Goal: Task Accomplishment & Management: Complete application form

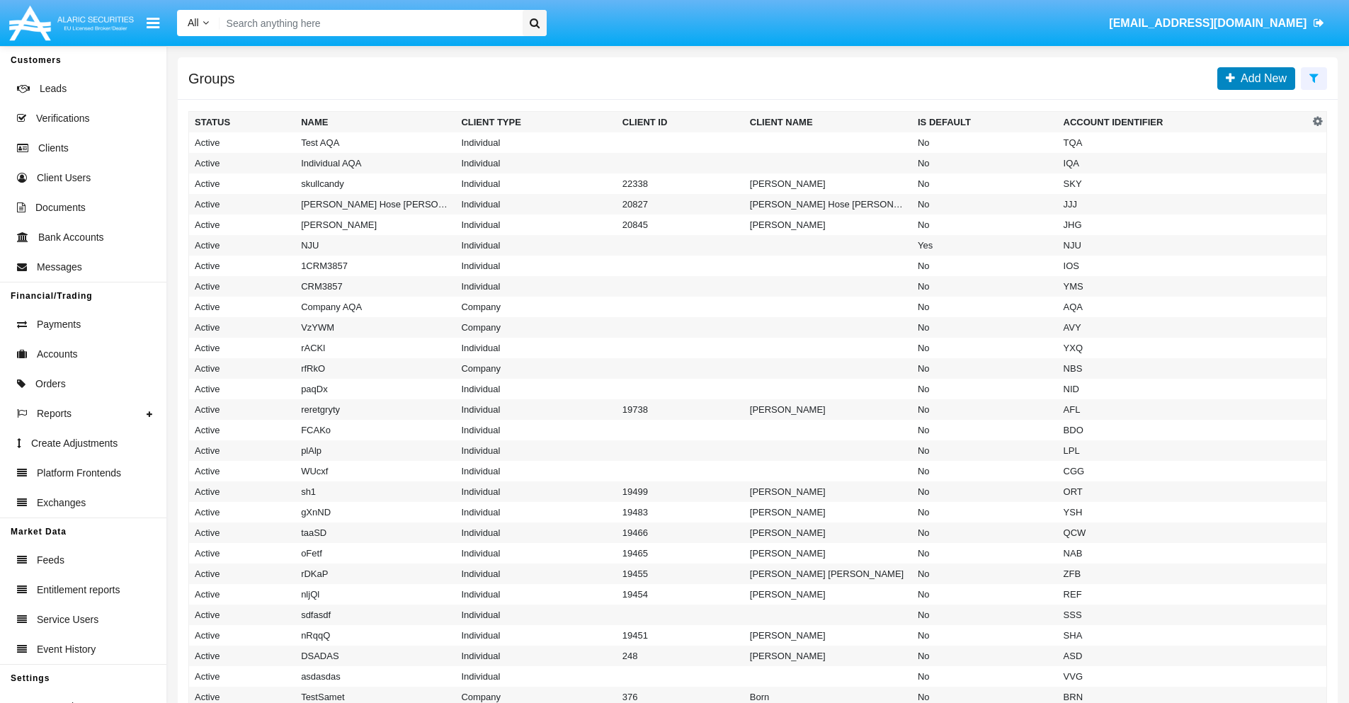
click at [1260, 78] on span "Add New" at bounding box center [1261, 78] width 52 height 12
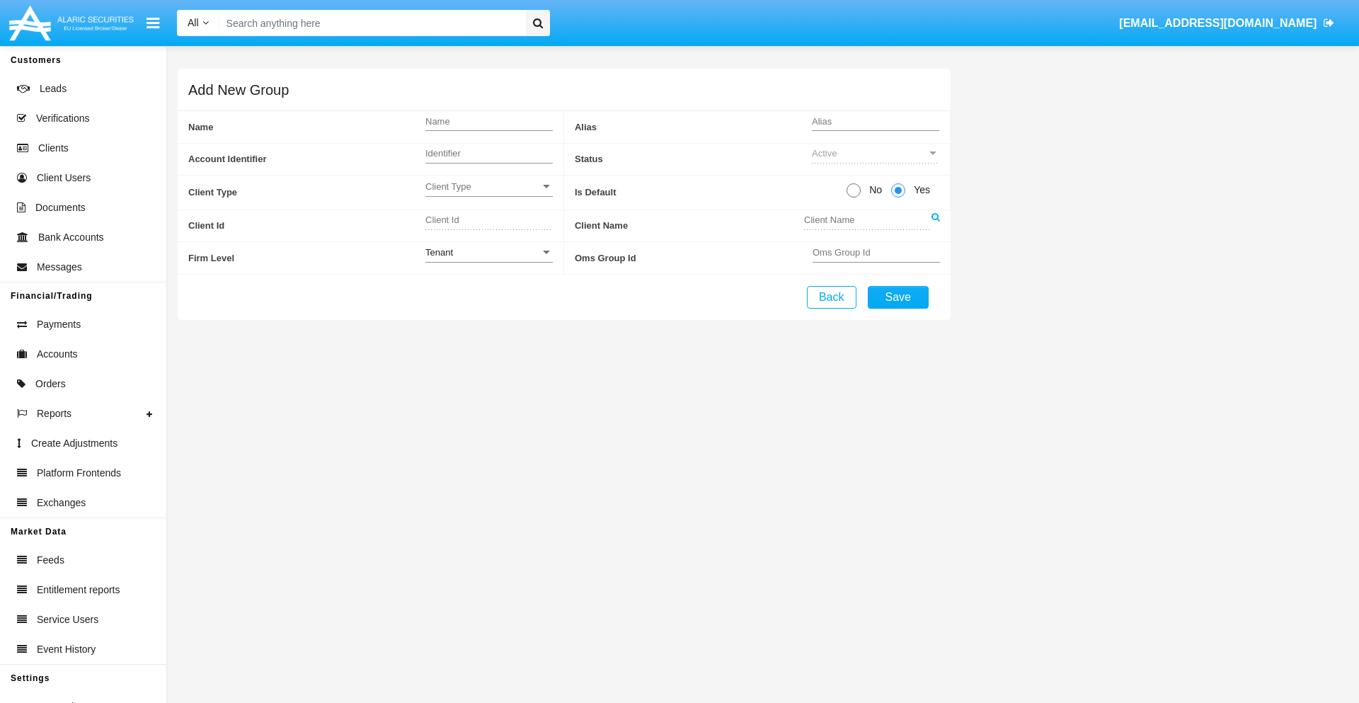
click at [873, 190] on span "No" at bounding box center [873, 190] width 25 height 15
click at [854, 198] on input "No" at bounding box center [853, 198] width 1 height 1
radio input "true"
type input "IrCMM"
type input "X"
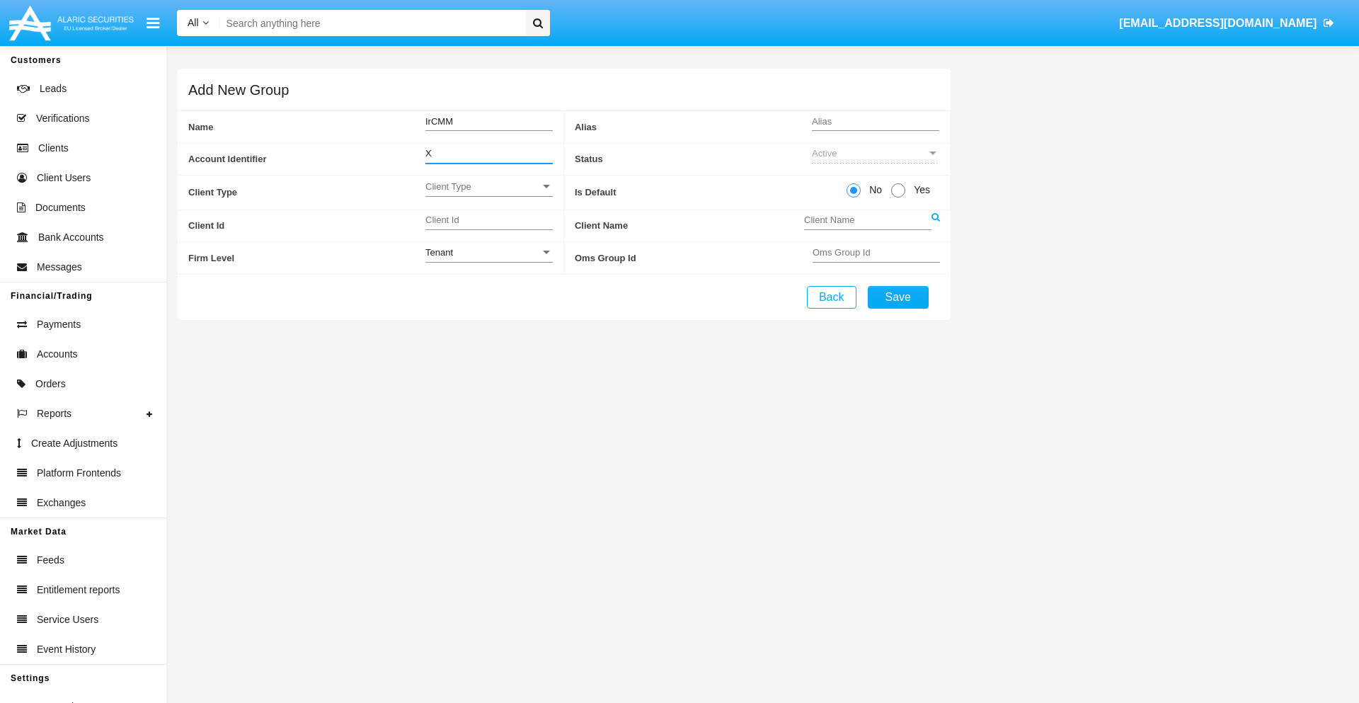
click at [489, 186] on span "Client Type" at bounding box center [483, 187] width 115 height 12
click at [489, 194] on span "Individual" at bounding box center [489, 195] width 127 height 28
click at [489, 252] on div "Tenant" at bounding box center [483, 252] width 115 height 12
click at [489, 260] on span "Tenant" at bounding box center [489, 260] width 127 height 28
type input "TLntF"
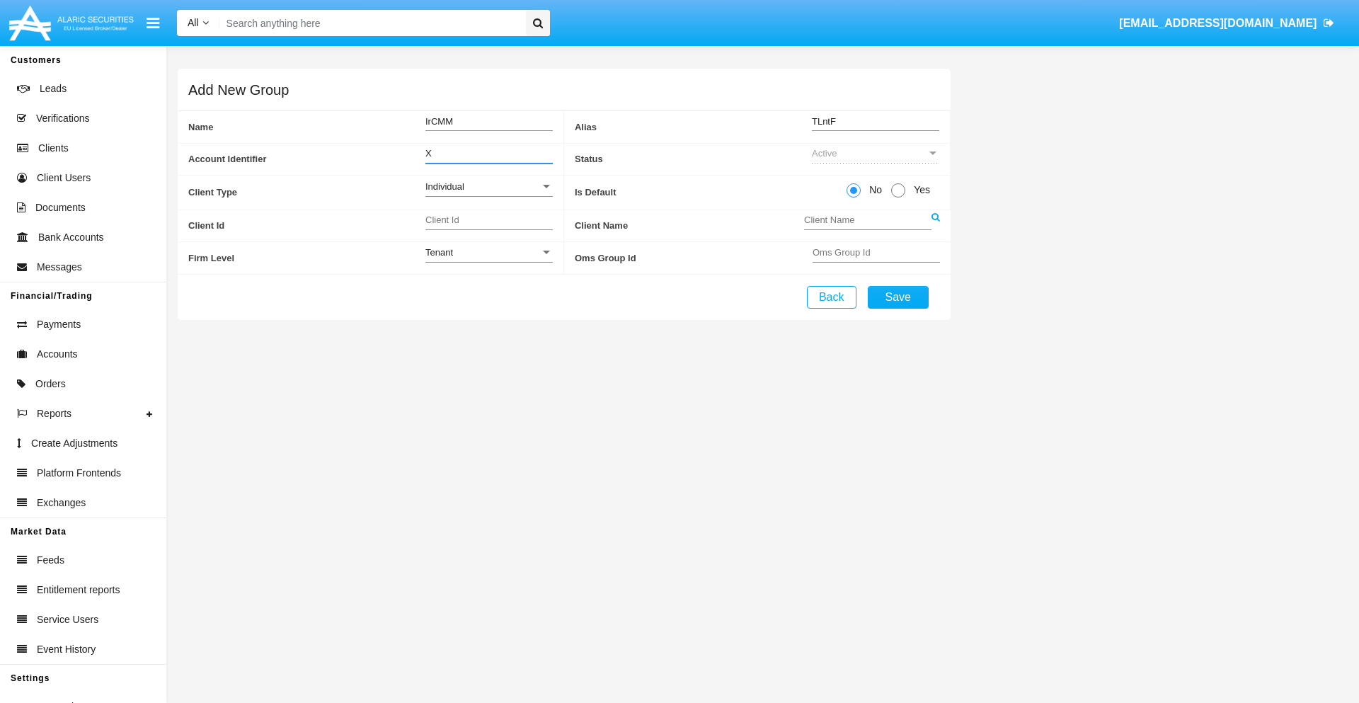
type input "X"
click at [898, 297] on button "Save" at bounding box center [898, 297] width 61 height 23
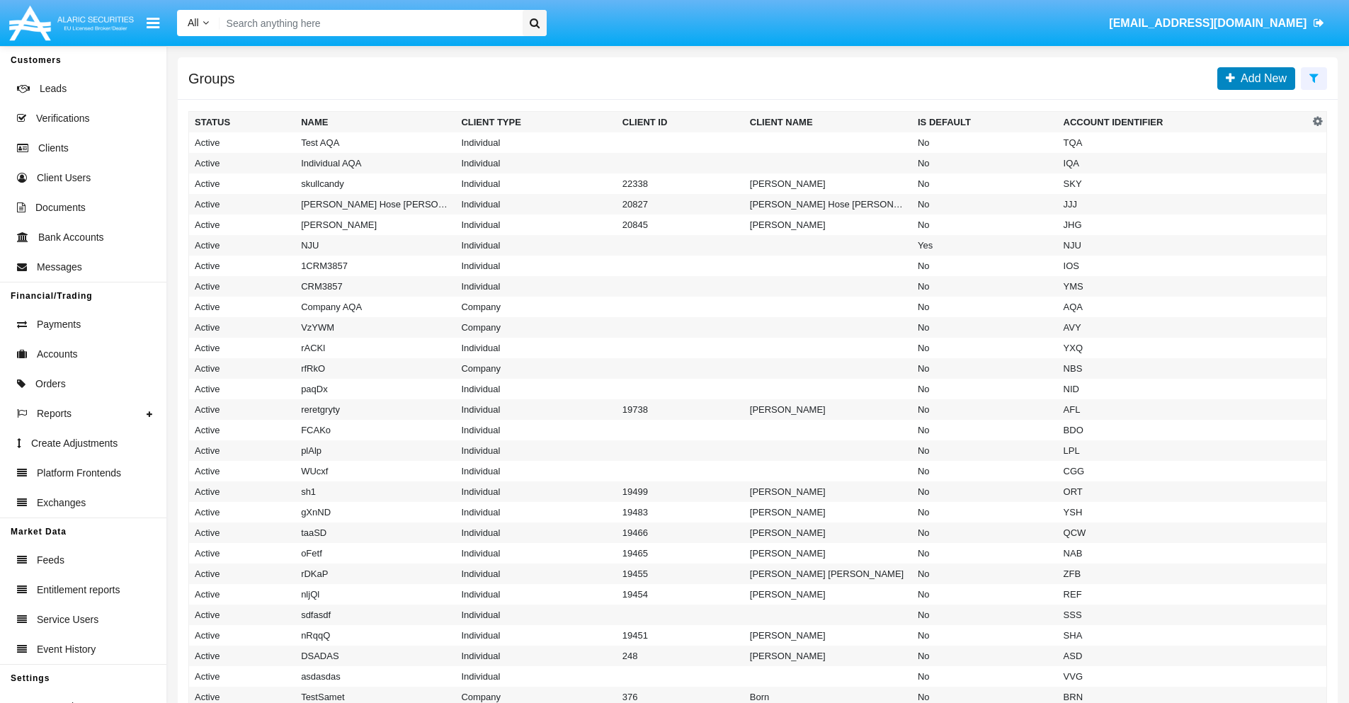
click at [1260, 78] on span "Add New" at bounding box center [1261, 78] width 52 height 12
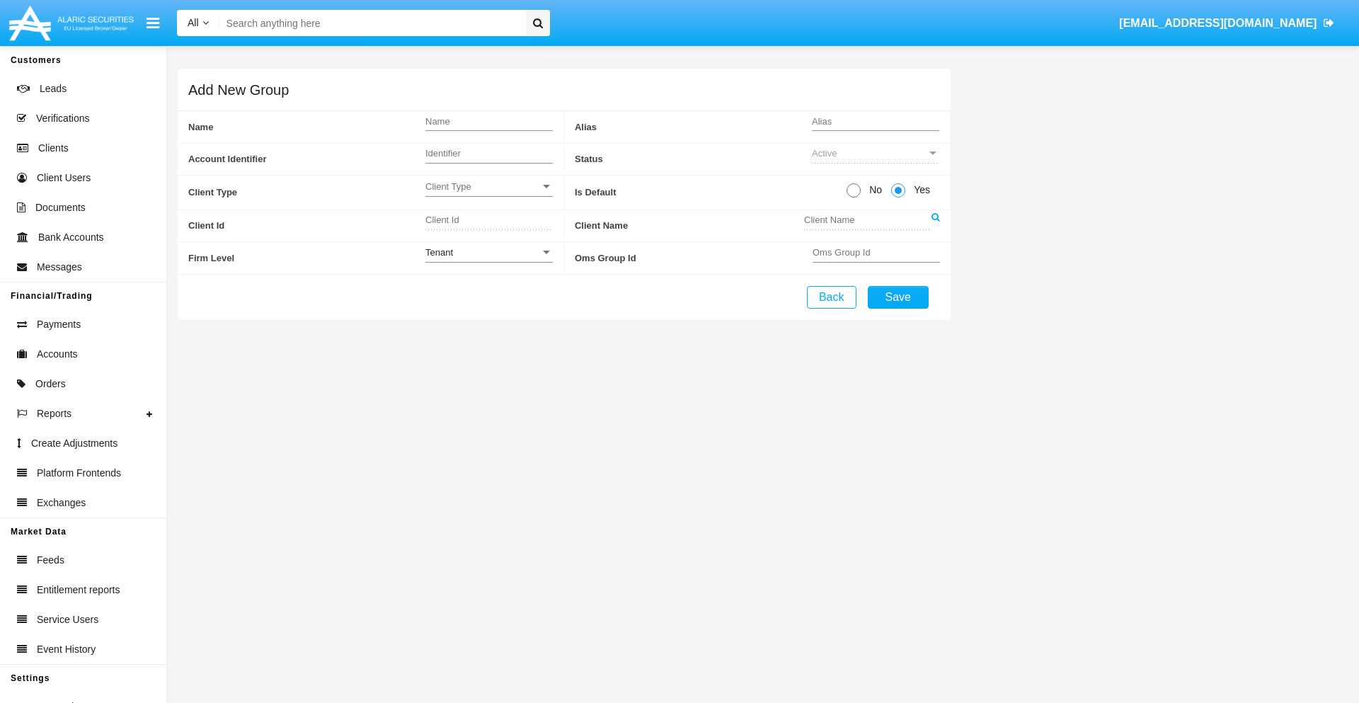
click at [873, 190] on span "No" at bounding box center [873, 190] width 25 height 15
click at [854, 198] on input "No" at bounding box center [853, 198] width 1 height 1
radio input "true"
click at [489, 186] on span "Client Type" at bounding box center [483, 187] width 115 height 12
click at [489, 222] on span "Company" at bounding box center [489, 222] width 127 height 28
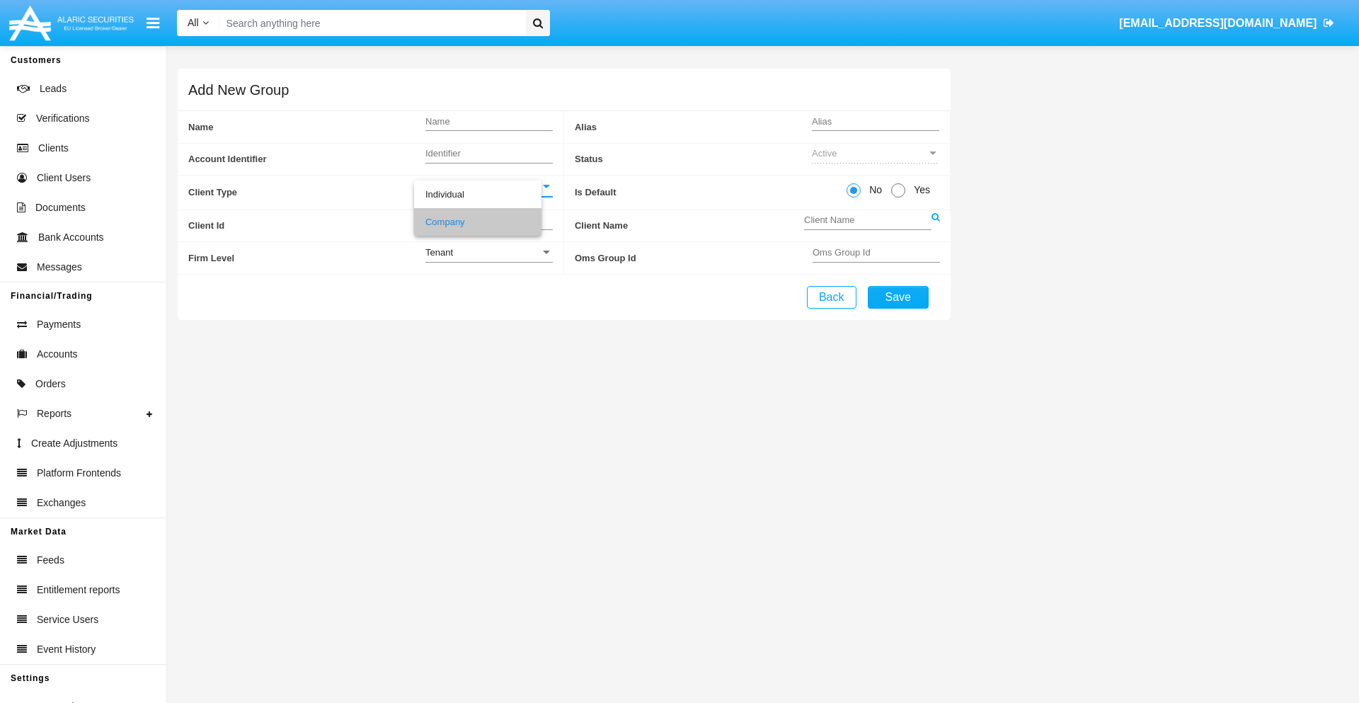
click at [935, 225] on link at bounding box center [936, 226] width 8 height 32
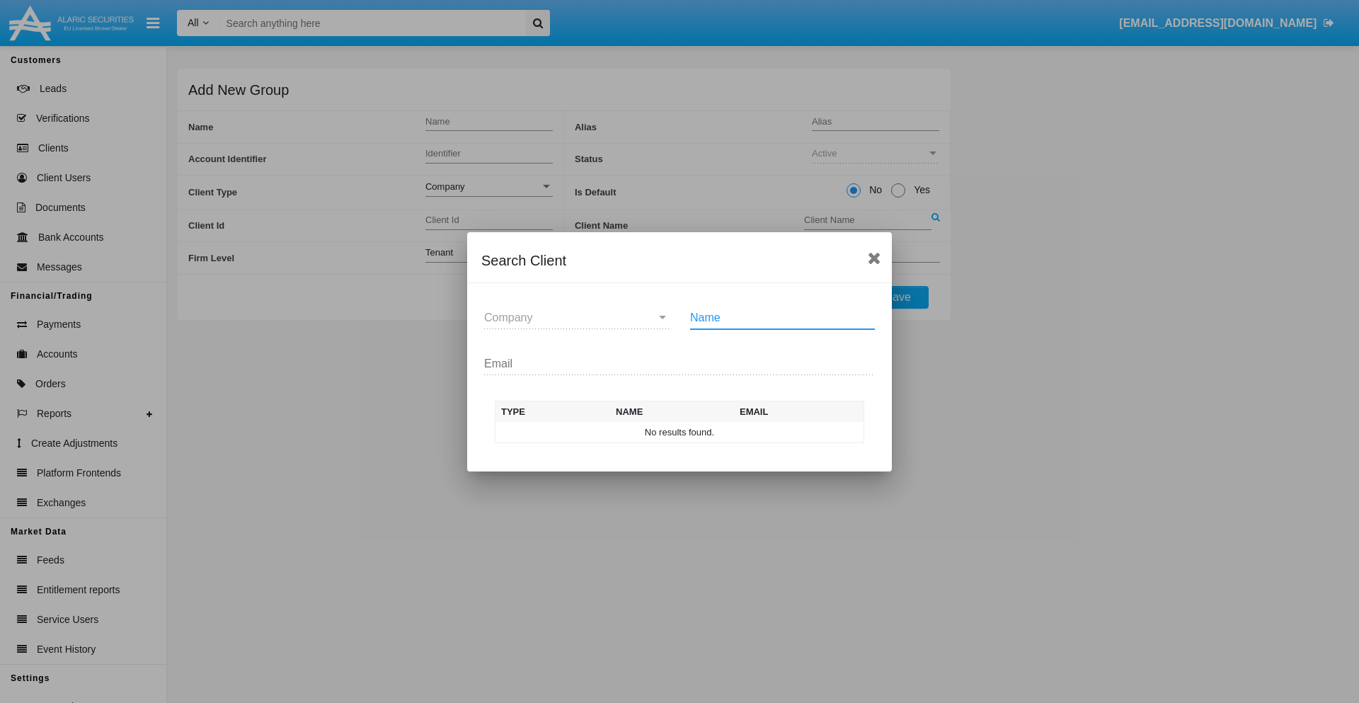
click at [782, 317] on input "Name" at bounding box center [782, 318] width 185 height 13
type input "FlashTurtles"
click at [692, 432] on td "FlashTurtles" at bounding box center [692, 432] width 149 height 21
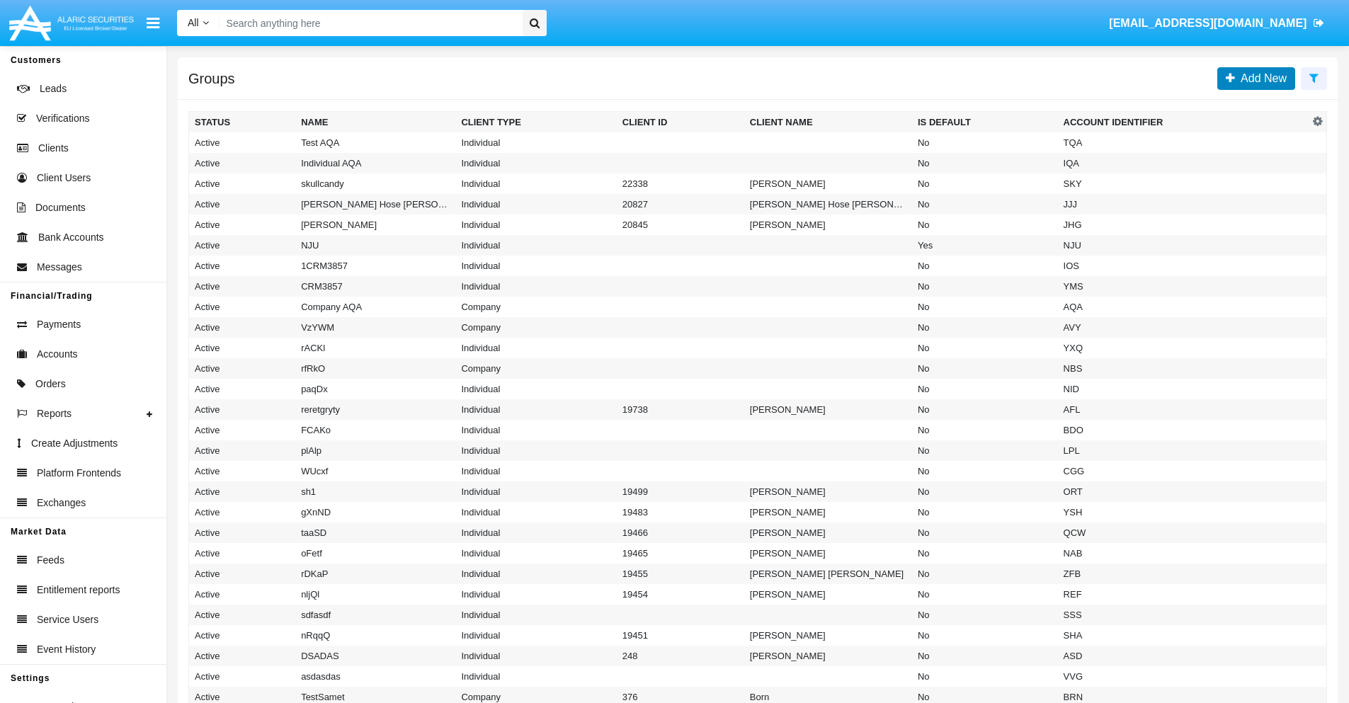
click at [1260, 78] on span "Add New" at bounding box center [1261, 78] width 52 height 12
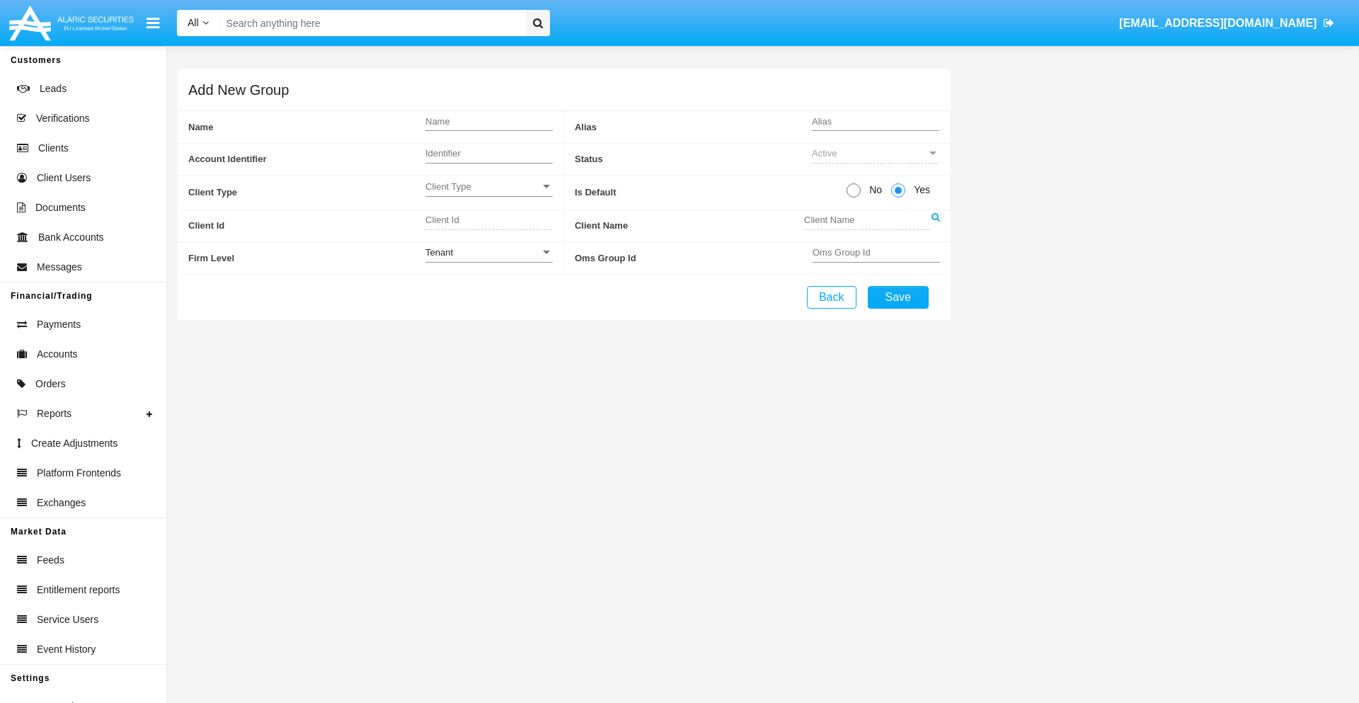
click at [873, 190] on span "No" at bounding box center [873, 190] width 25 height 15
click at [854, 198] on input "No" at bounding box center [853, 198] width 1 height 1
radio input "true"
click at [489, 186] on span "Client Type" at bounding box center [483, 187] width 115 height 12
click at [489, 194] on span "Individual" at bounding box center [489, 195] width 127 height 28
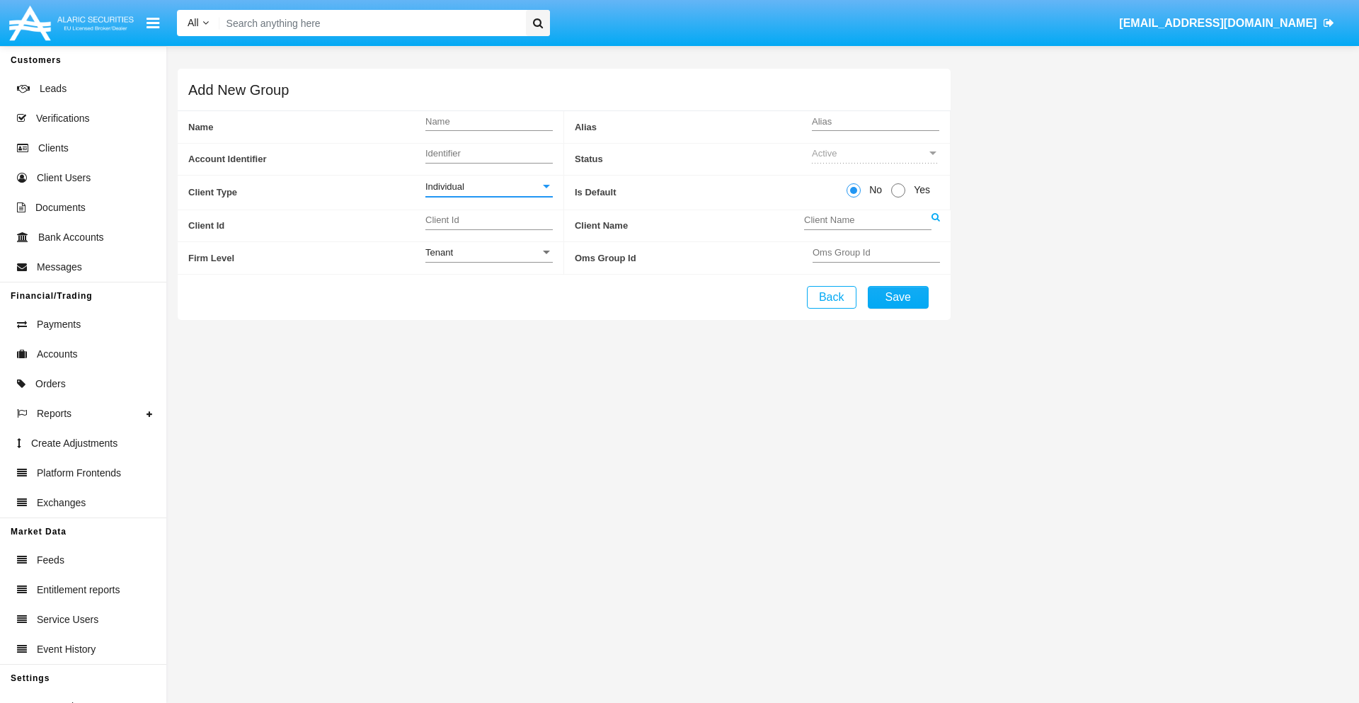
click at [935, 225] on link at bounding box center [936, 226] width 8 height 32
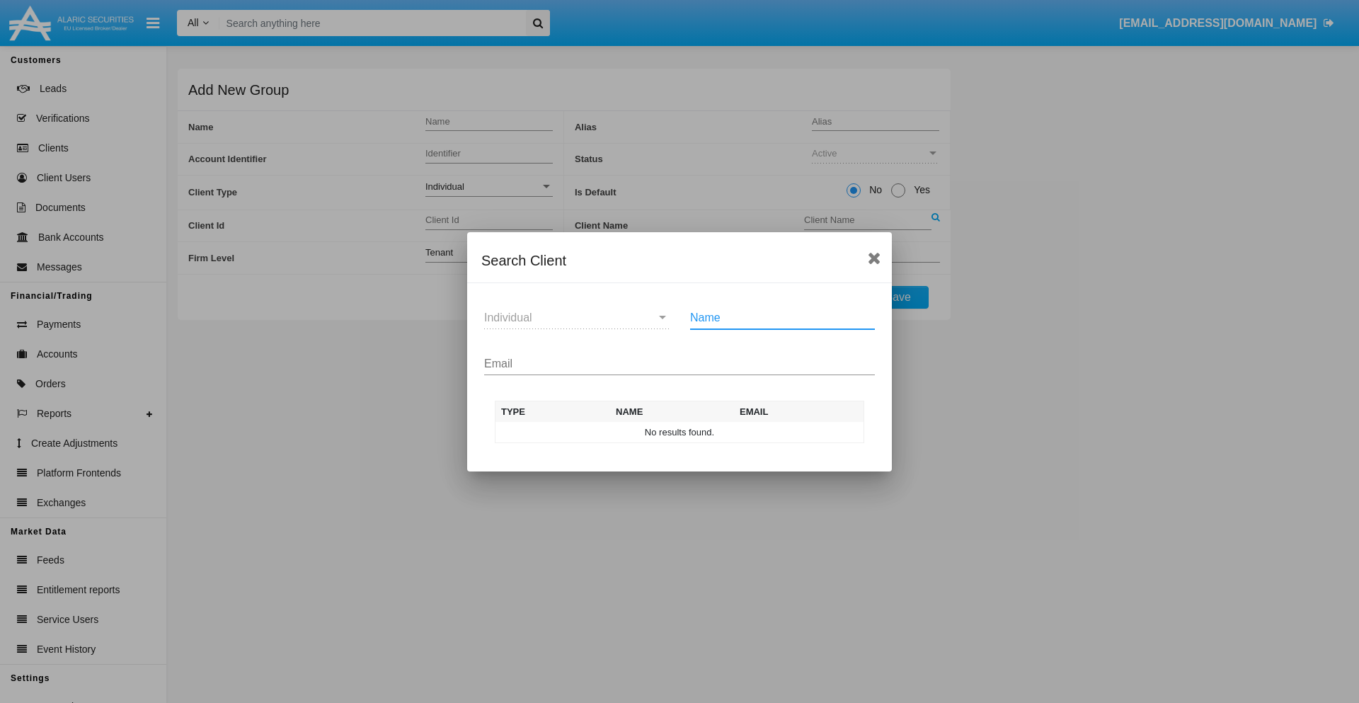
click at [680, 363] on input "Email" at bounding box center [679, 364] width 391 height 13
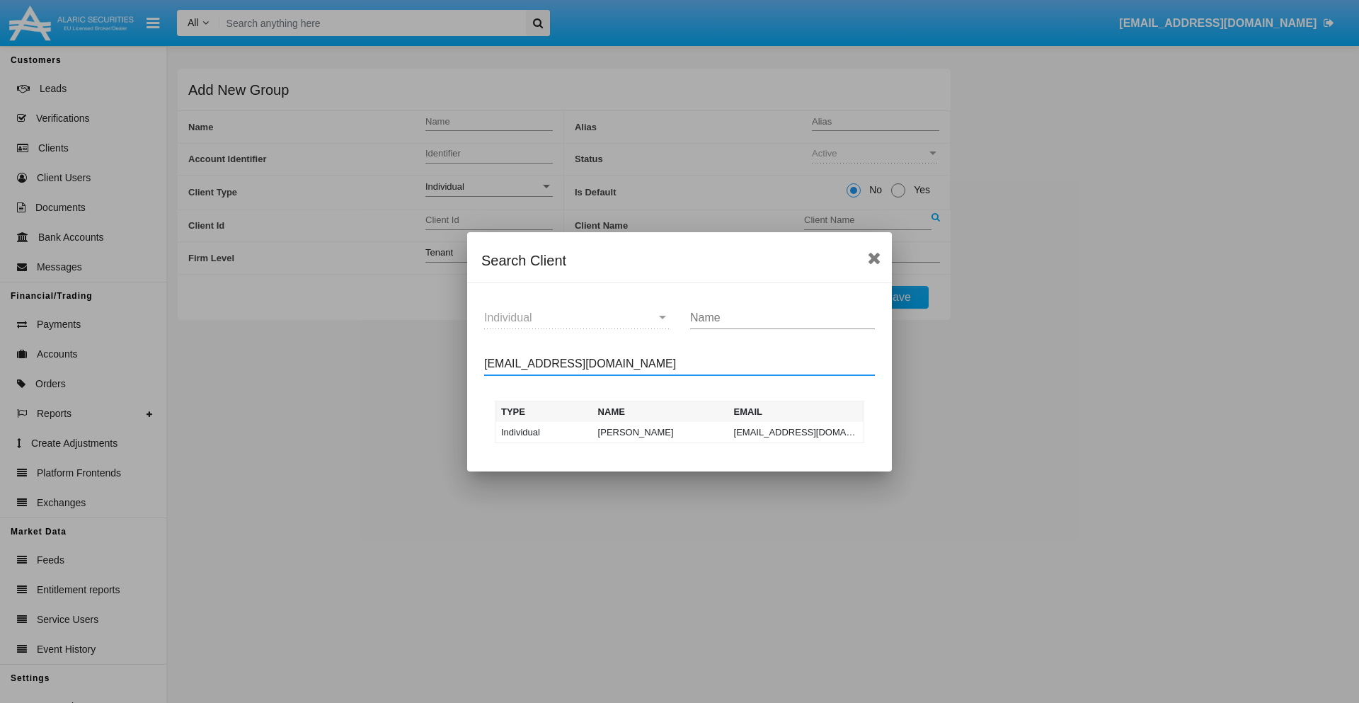
type input "test-user-snake@aqa.com"
click at [796, 432] on td "test-user-snake@aqa.com" at bounding box center [797, 432] width 136 height 21
